Goal: Transaction & Acquisition: Purchase product/service

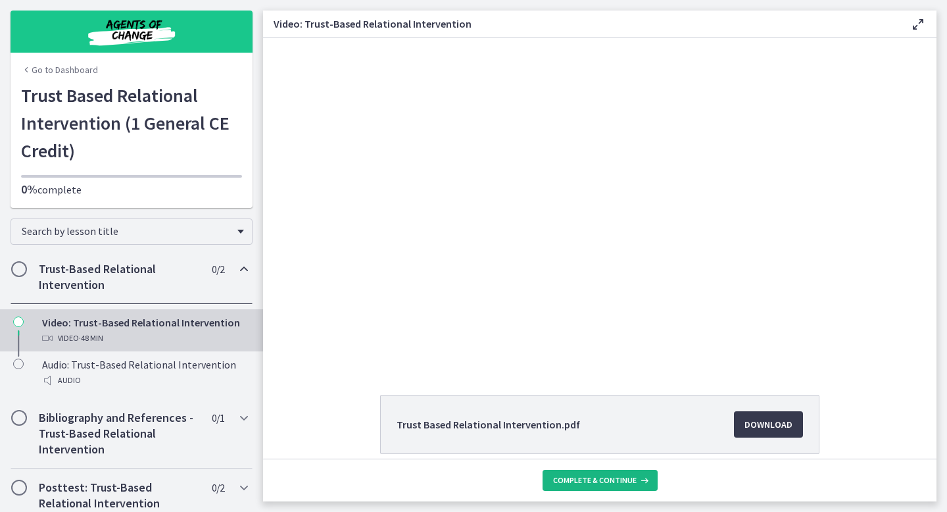
click at [631, 476] on span "Complete & continue" at bounding box center [595, 480] width 84 height 11
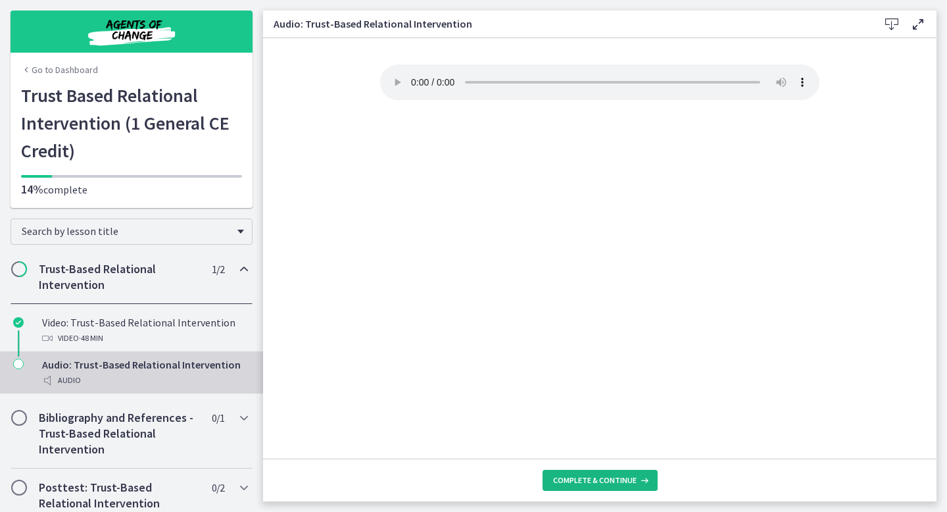
click at [630, 480] on span "Complete & continue" at bounding box center [595, 480] width 84 height 11
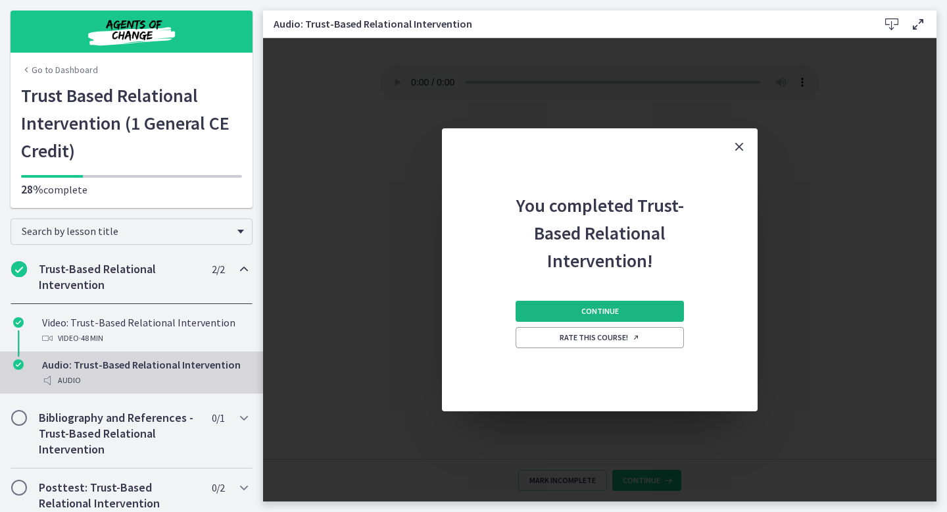
click at [575, 312] on button "Continue" at bounding box center [600, 311] width 168 height 21
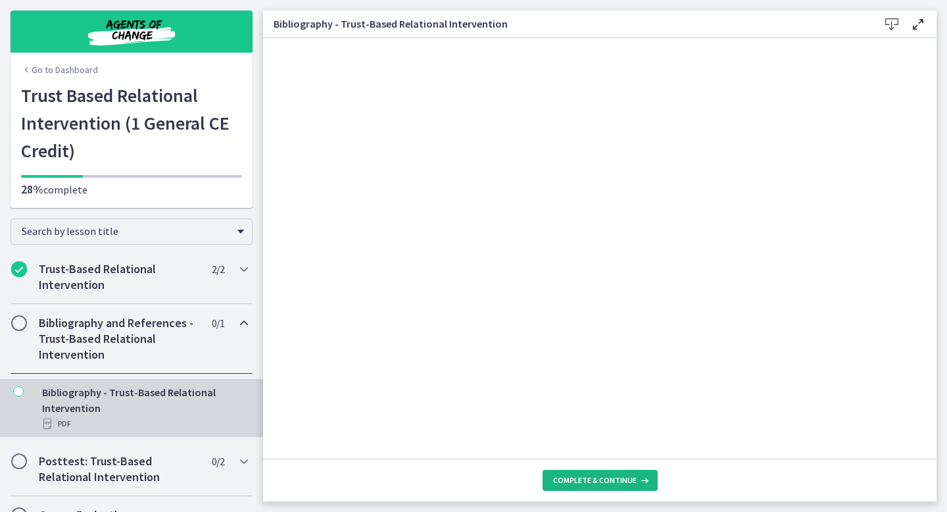
click at [615, 485] on button "Complete & continue" at bounding box center [600, 480] width 115 height 21
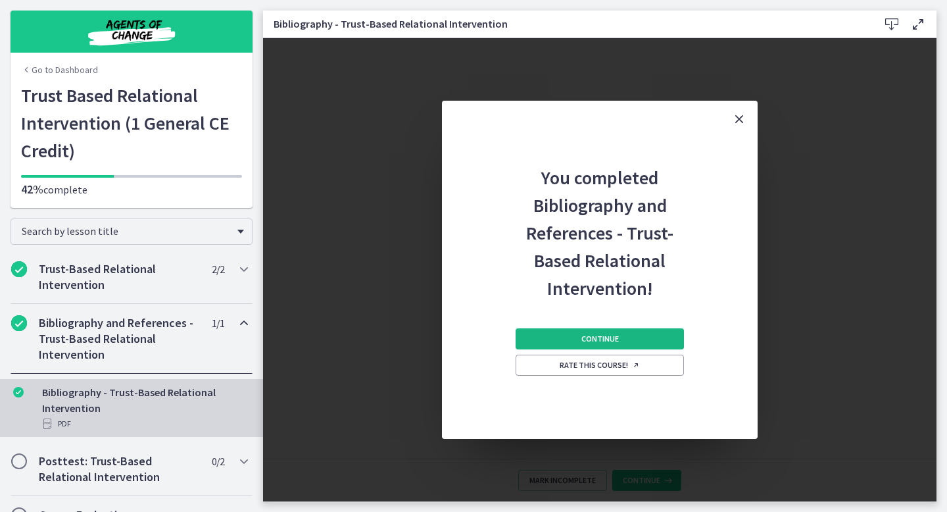
click at [552, 332] on button "Continue" at bounding box center [600, 338] width 168 height 21
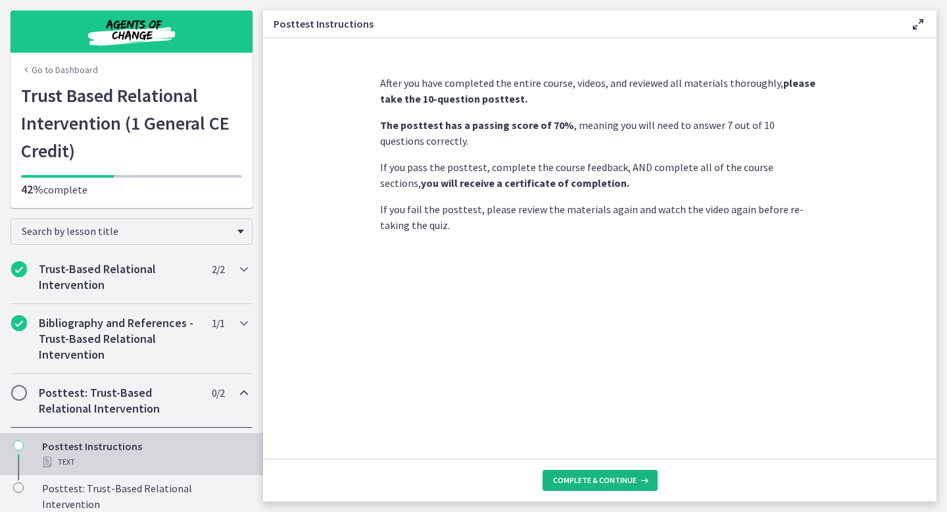
click at [609, 477] on span "Complete & continue" at bounding box center [595, 480] width 84 height 11
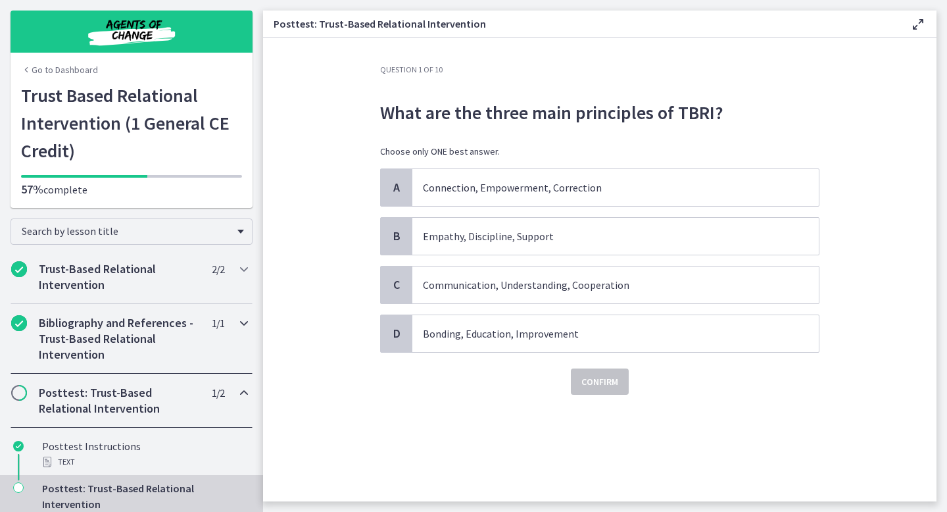
click at [191, 357] on h2 "Bibliography and References - Trust-Based Relational Intervention" at bounding box center [119, 338] width 161 height 47
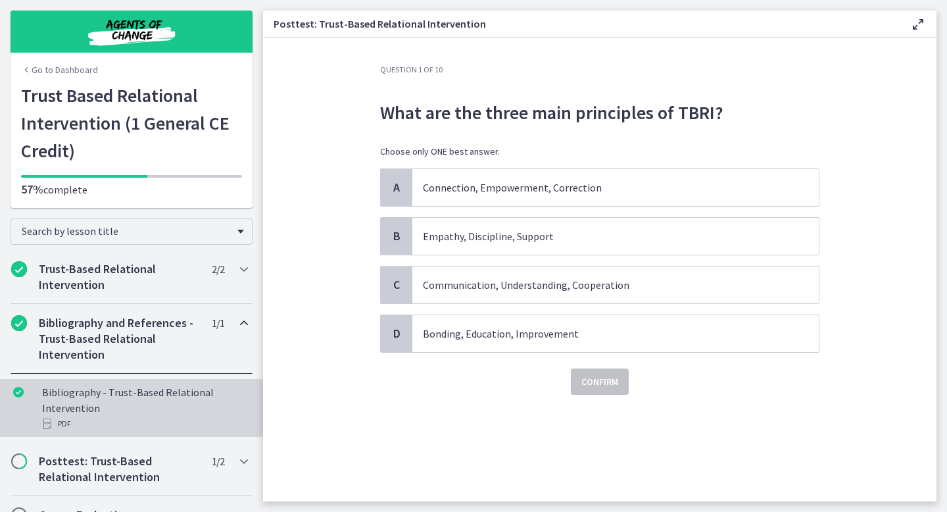
click at [186, 396] on div "Bibliography - Trust-Based Relational Intervention PDF" at bounding box center [144, 407] width 205 height 47
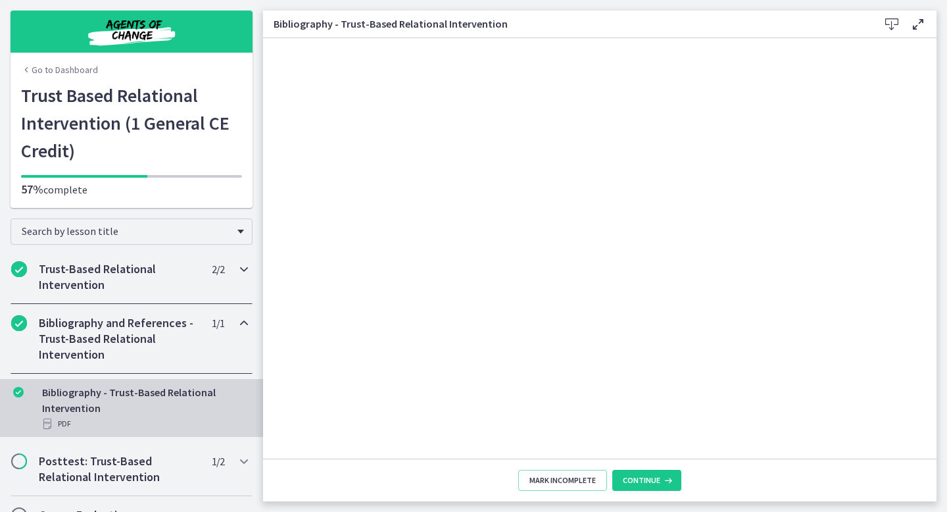
click at [172, 294] on div "Trust-Based Relational Intervention 2 / 2 Completed" at bounding box center [132, 277] width 242 height 54
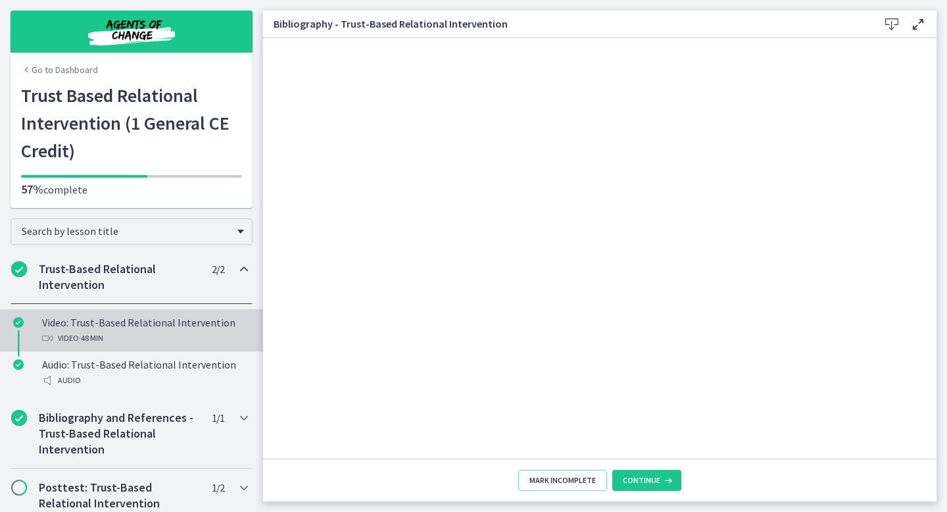
click at [186, 334] on div "Video · 48 min" at bounding box center [144, 338] width 205 height 16
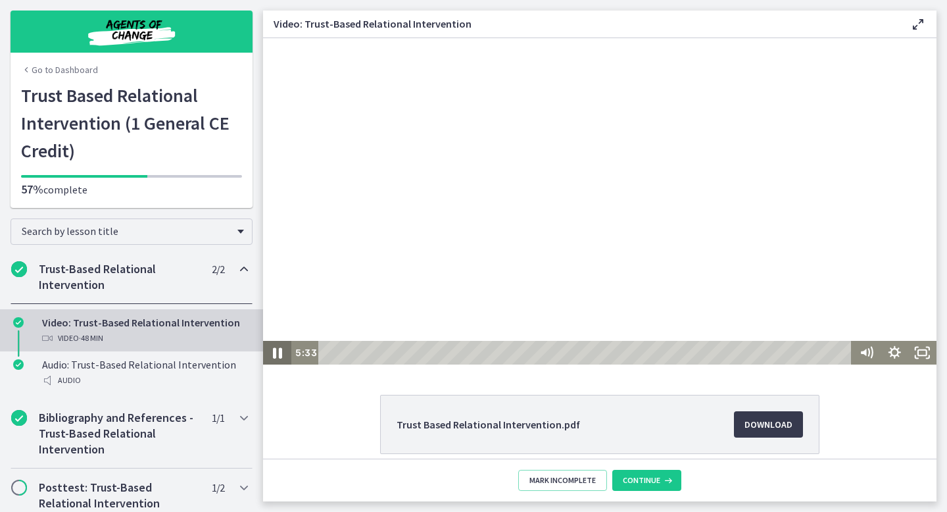
click at [282, 353] on icon "Pause" at bounding box center [278, 352] width 34 height 28
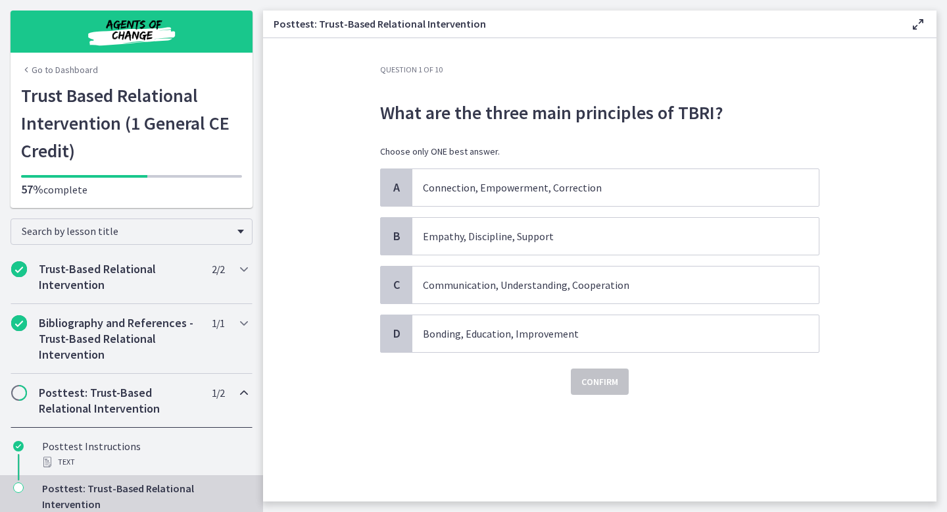
click at [118, 28] on img "Chapters" at bounding box center [132, 32] width 158 height 32
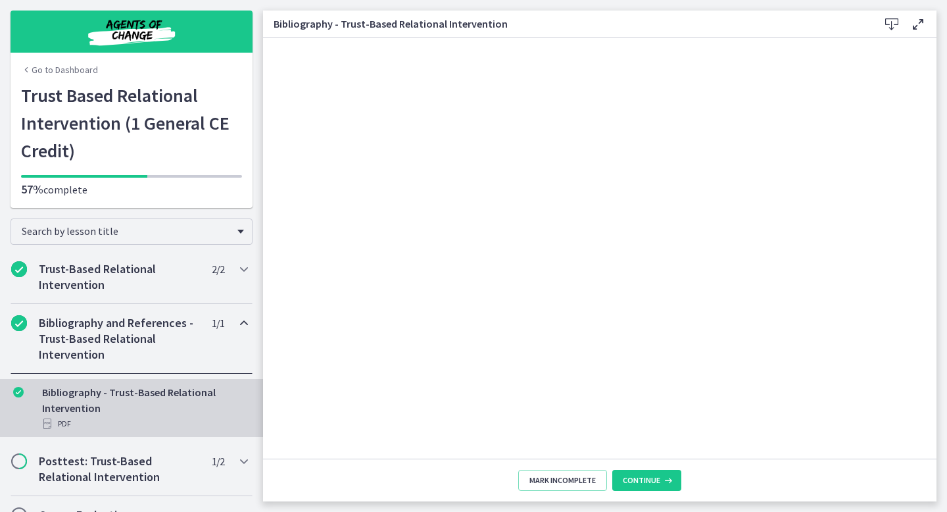
click at [156, 22] on img "Chapters" at bounding box center [132, 32] width 158 height 32
click at [82, 66] on link "Go to Dashboard" at bounding box center [59, 69] width 77 height 13
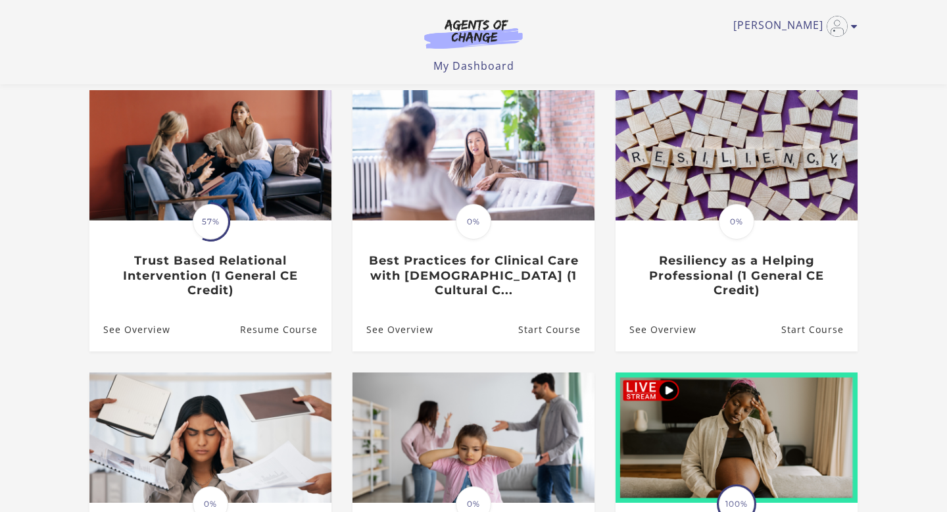
scroll to position [410, 0]
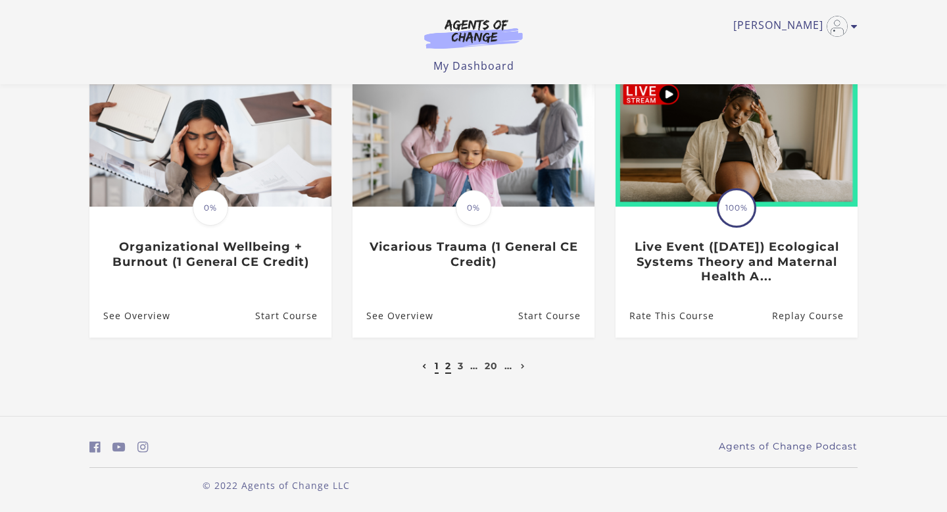
click at [447, 366] on link "2" at bounding box center [448, 366] width 6 height 12
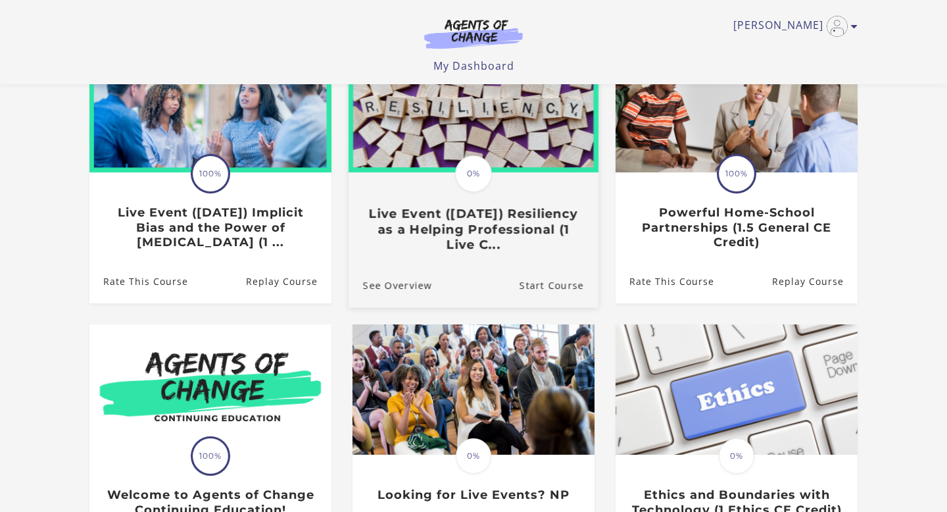
scroll to position [162, 0]
click at [473, 233] on h3 "Live Event ([DATE]) Resiliency as a Helping Professional (1 Live C..." at bounding box center [473, 229] width 221 height 46
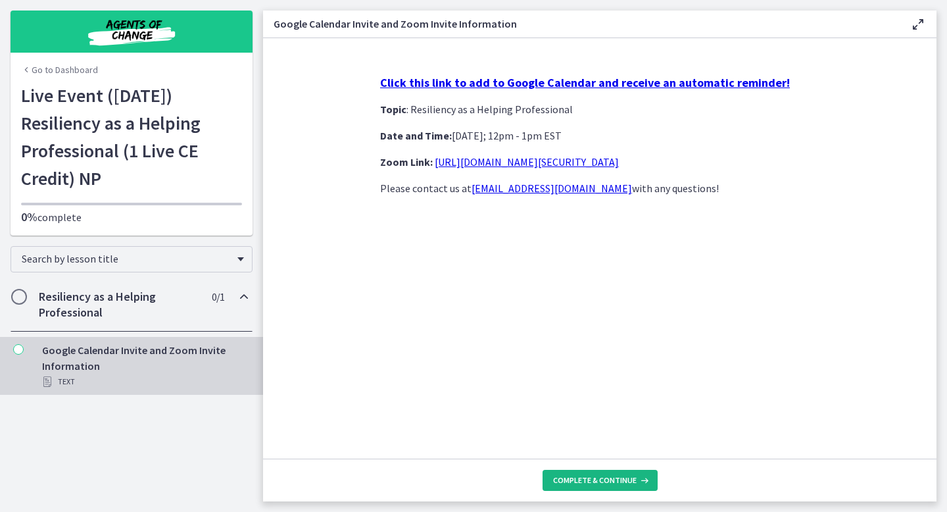
click at [585, 481] on span "Complete & continue" at bounding box center [595, 480] width 84 height 11
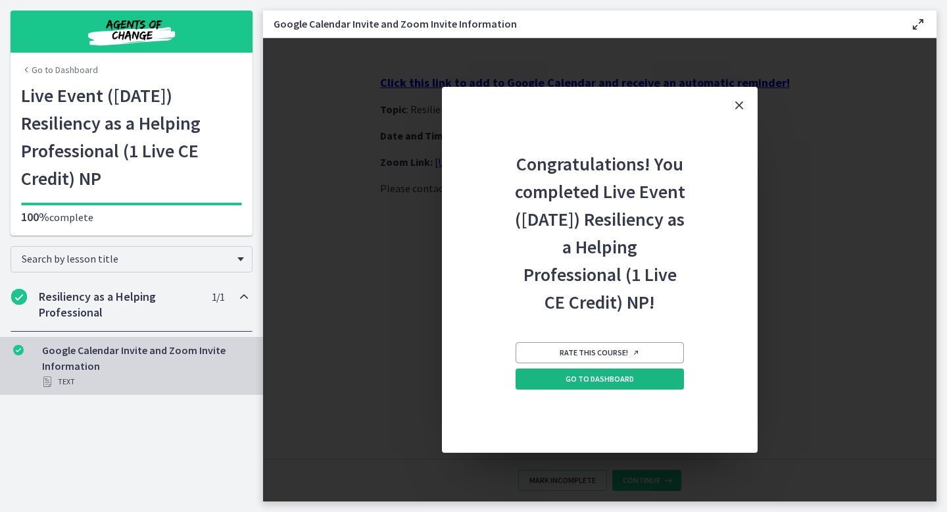
click at [641, 378] on link "Go to Dashboard" at bounding box center [600, 378] width 168 height 21
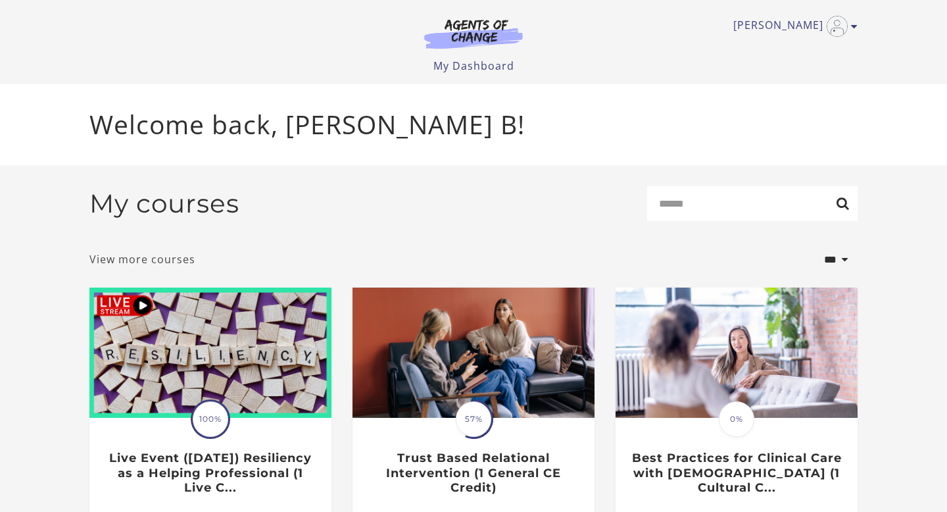
click at [180, 262] on link "View more courses" at bounding box center [142, 259] width 106 height 16
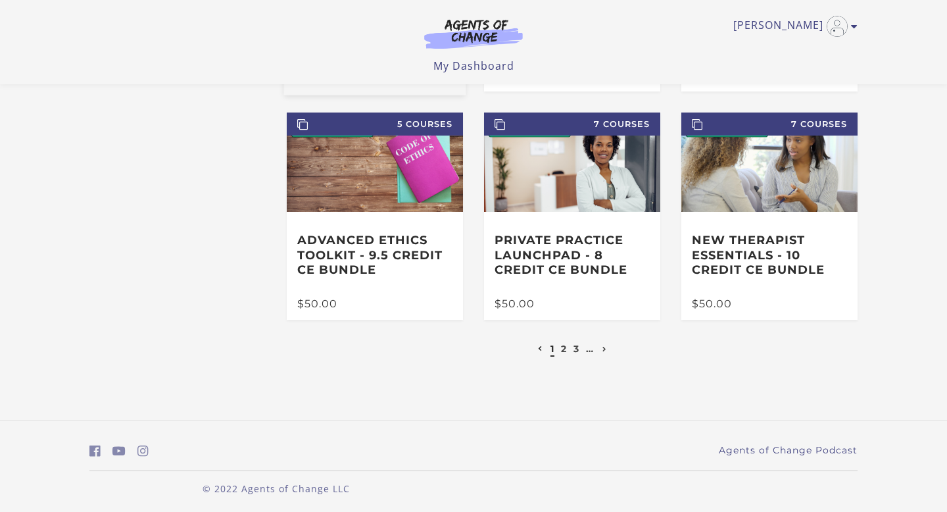
scroll to position [281, 0]
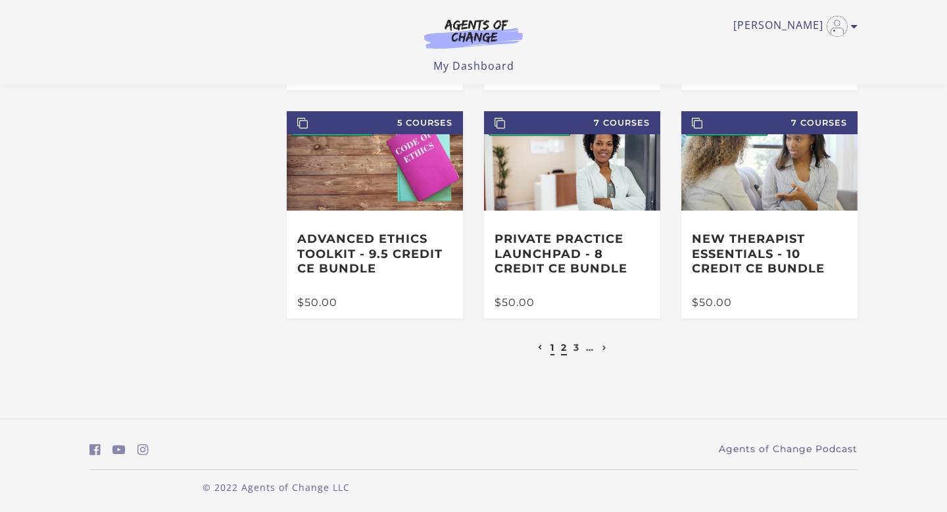
click at [565, 352] on link "2" at bounding box center [564, 347] width 6 height 12
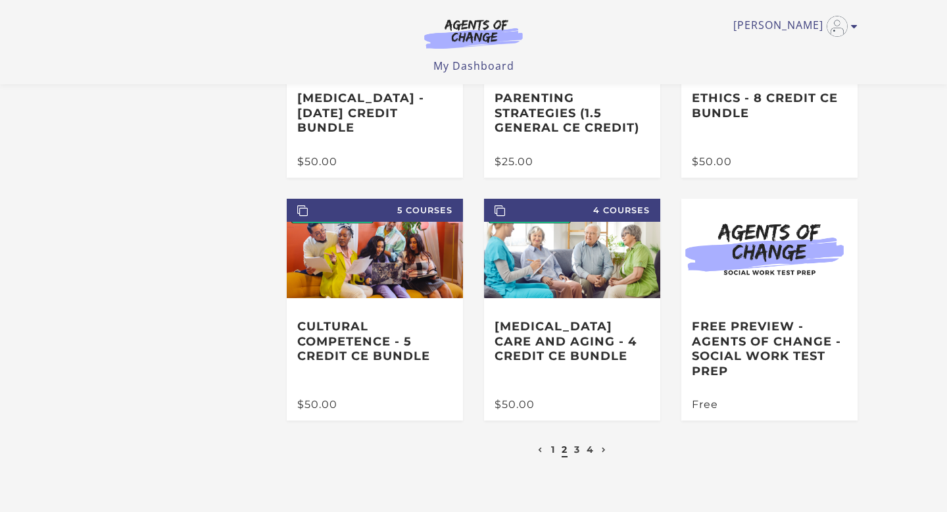
scroll to position [164, 0]
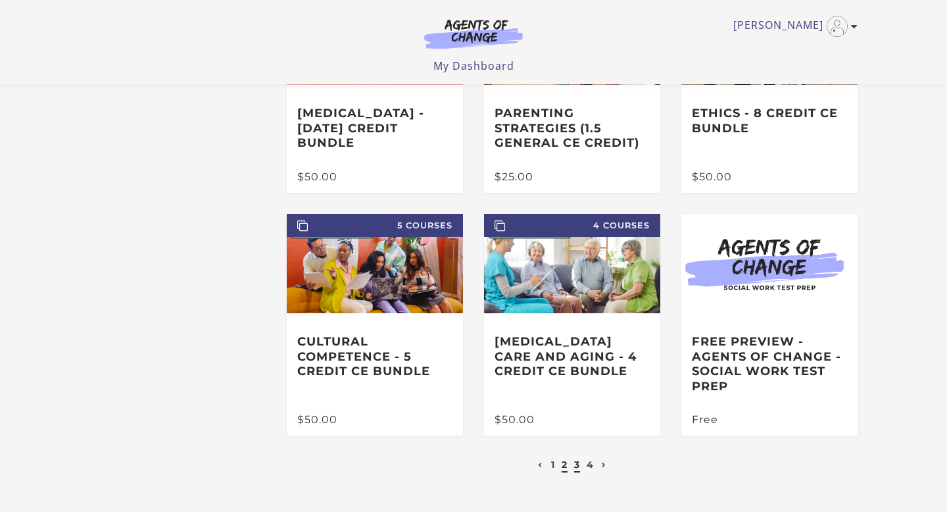
click at [574, 466] on link "3" at bounding box center [577, 465] width 6 height 12
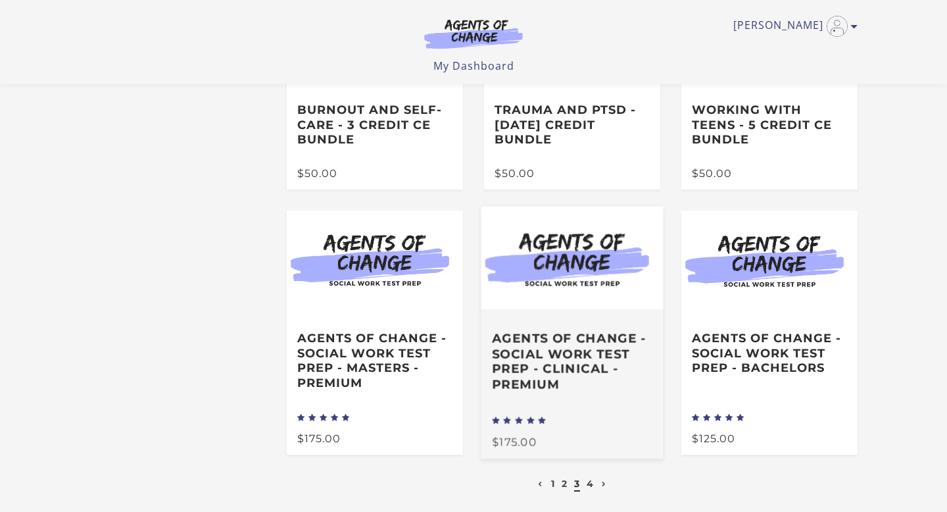
scroll to position [185, 0]
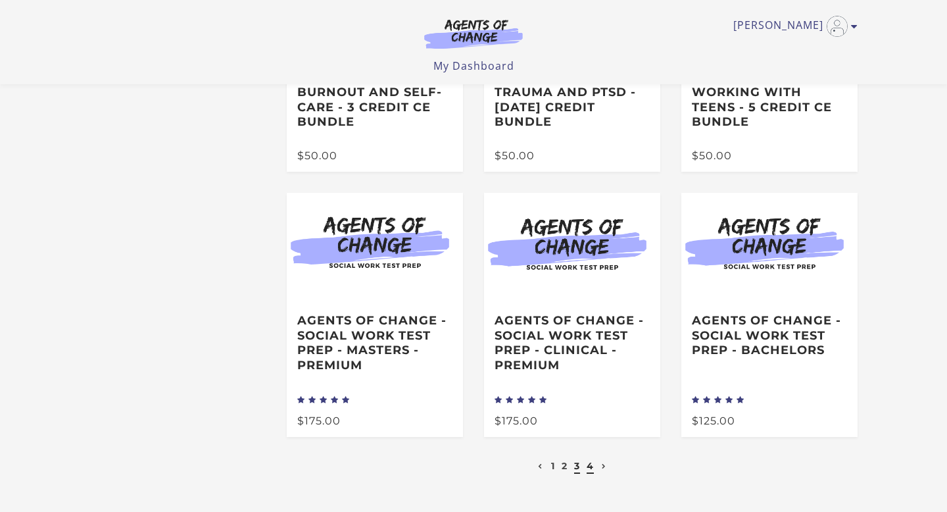
click at [593, 470] on link "4" at bounding box center [590, 466] width 7 height 12
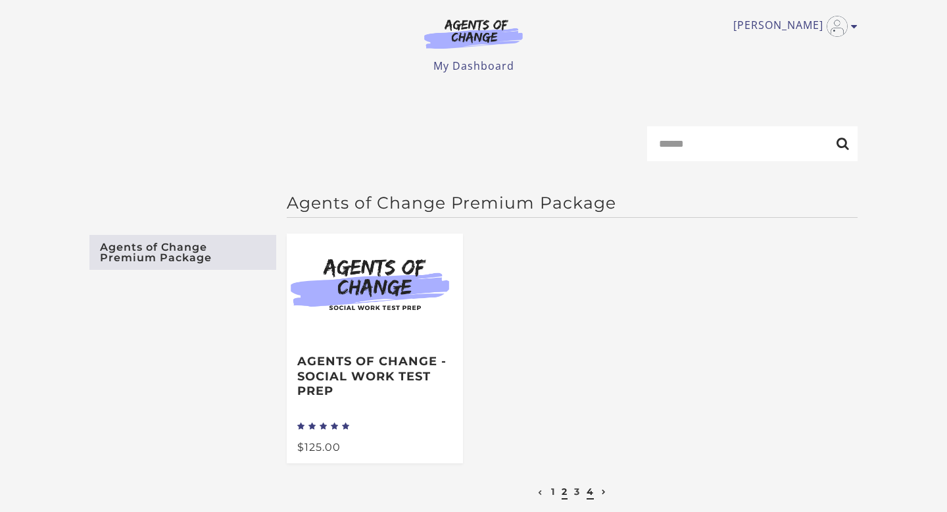
click at [563, 496] on link "2" at bounding box center [565, 491] width 6 height 12
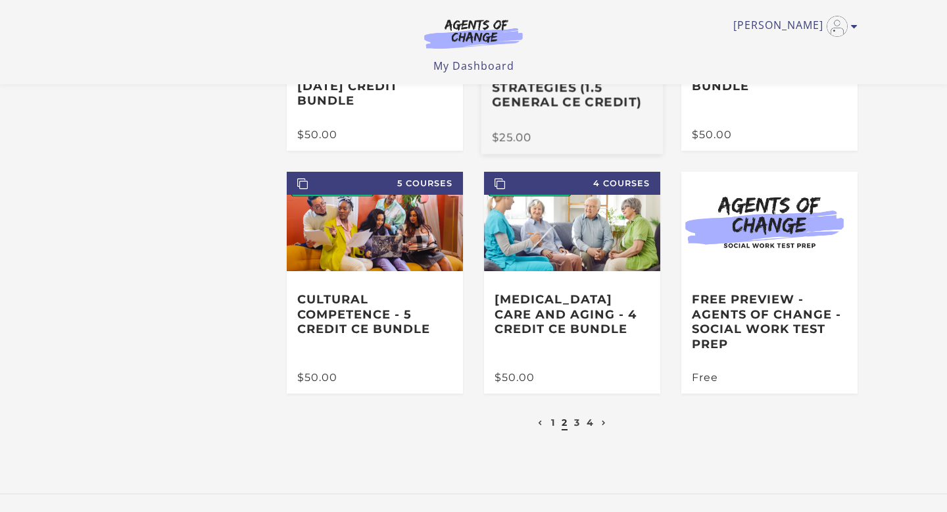
scroll to position [207, 0]
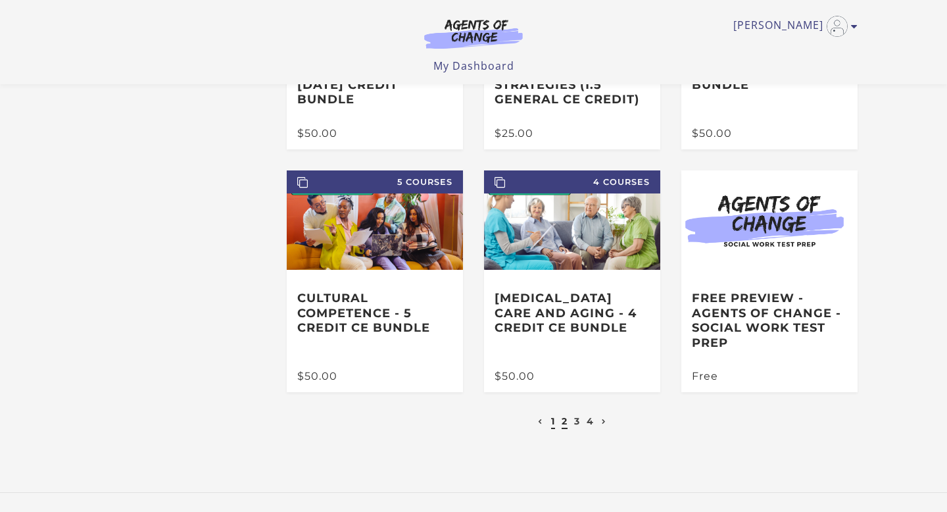
click at [551, 425] on link "1" at bounding box center [553, 421] width 4 height 12
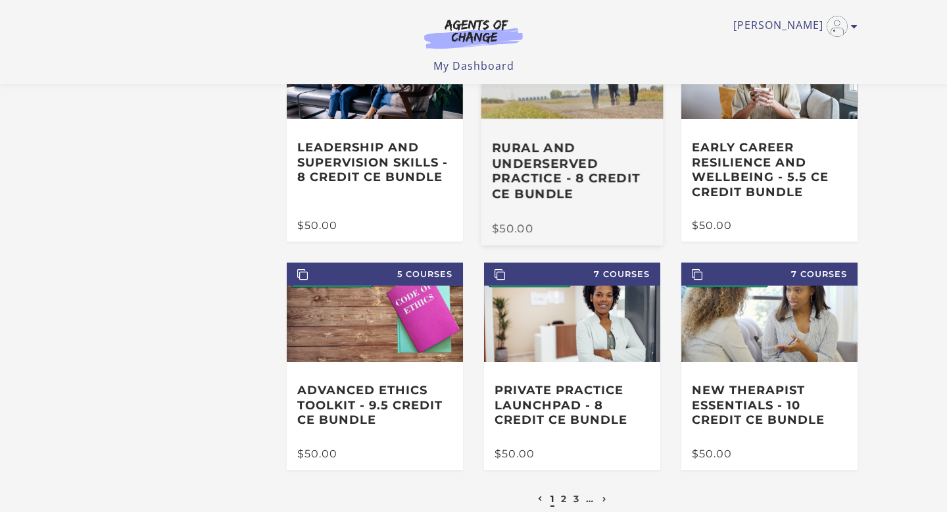
scroll to position [132, 0]
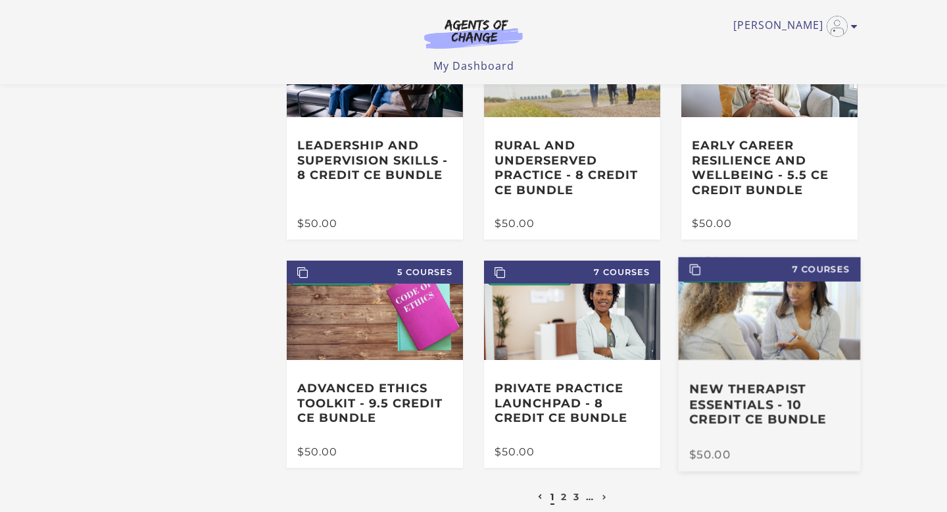
click at [738, 386] on h3 "New Therapist Essentials - 10 Credit CE Bundle" at bounding box center [769, 405] width 161 height 46
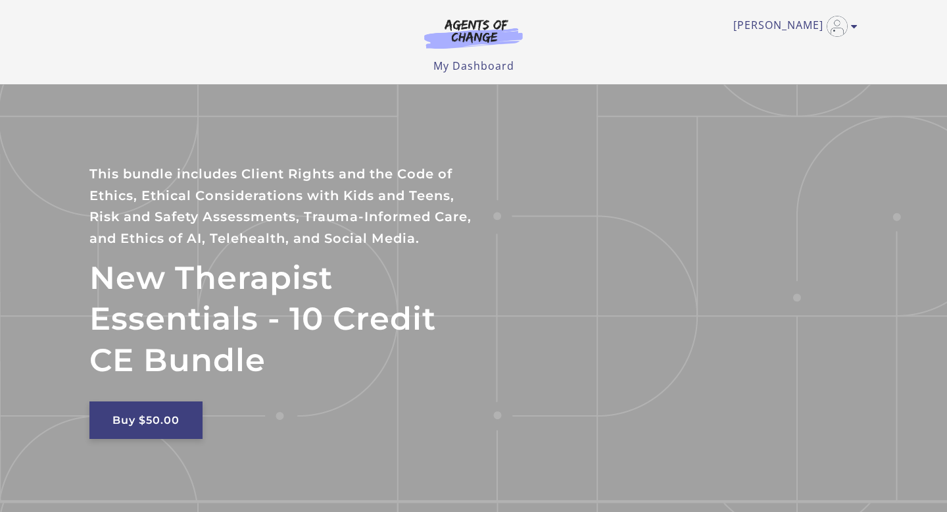
click at [136, 426] on link "Buy $50.00" at bounding box center [145, 419] width 113 height 37
